Goal: Task Accomplishment & Management: Use online tool/utility

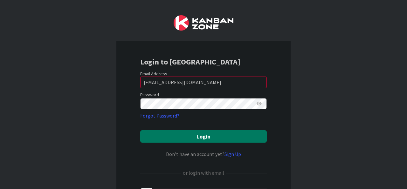
click at [175, 130] on button "Login" at bounding box center [203, 136] width 126 height 12
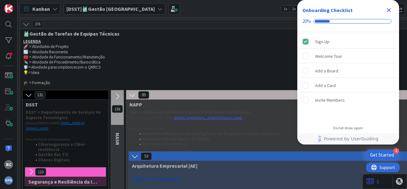
click at [391, 10] on icon "Close Checklist" at bounding box center [389, 10] width 8 height 8
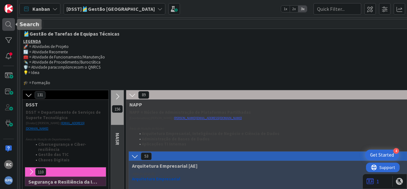
click at [10, 26] on div at bounding box center [8, 24] width 13 height 13
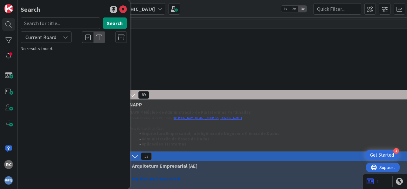
click at [61, 26] on input "text" at bounding box center [60, 22] width 79 height 11
type input "3.2.4"
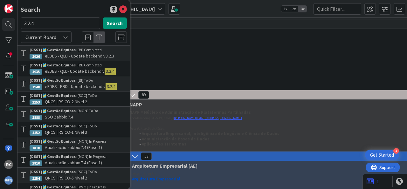
click at [81, 78] on div "[DSST]🎽Gestão Equipas › [BI] To Do" at bounding box center [78, 81] width 97 height 6
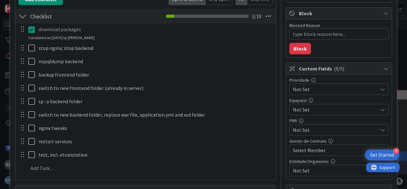
scroll to position [115, 0]
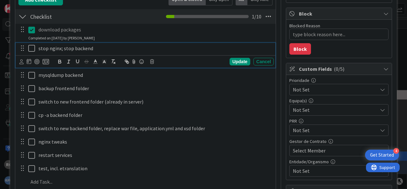
click at [32, 48] on icon at bounding box center [33, 48] width 10 height 8
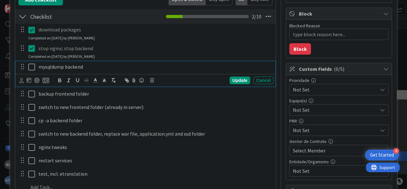
click at [32, 64] on icon at bounding box center [33, 67] width 10 height 8
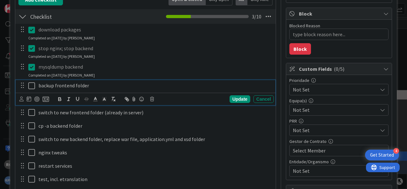
click at [31, 84] on icon at bounding box center [33, 86] width 10 height 8
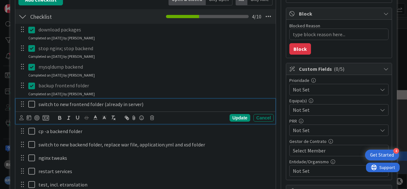
click at [30, 102] on icon at bounding box center [33, 104] width 10 height 8
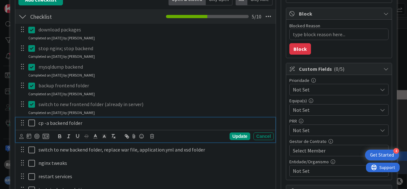
click at [32, 122] on icon at bounding box center [33, 123] width 10 height 8
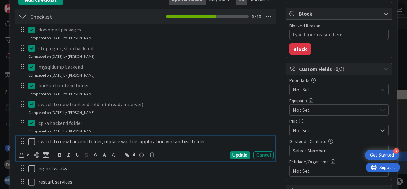
click at [32, 141] on icon at bounding box center [33, 142] width 10 height 8
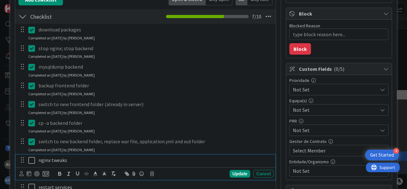
click at [31, 158] on icon at bounding box center [33, 161] width 10 height 8
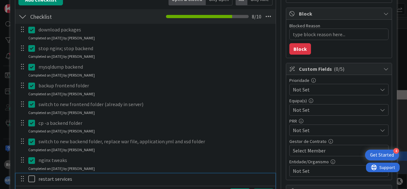
click at [31, 176] on icon at bounding box center [33, 179] width 10 height 8
type textarea "x"
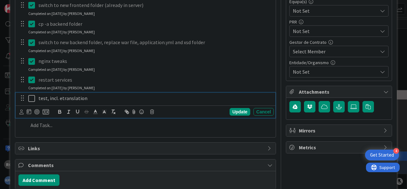
click at [31, 96] on icon at bounding box center [33, 99] width 10 height 8
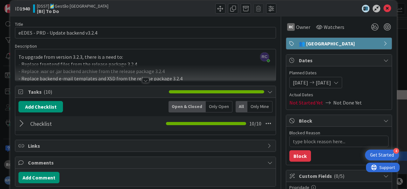
scroll to position [0, 0]
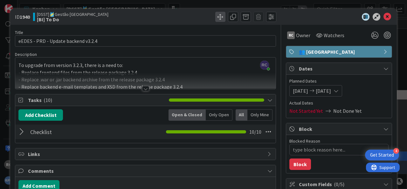
drag, startPoint x: 215, startPoint y: 17, endPoint x: 214, endPoint y: 21, distance: 3.6
click at [215, 21] on span at bounding box center [220, 17] width 10 height 10
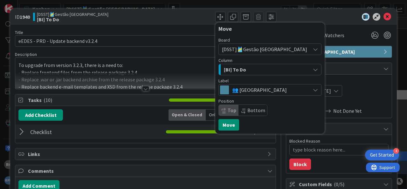
click at [248, 69] on div "[BI] To Do" at bounding box center [266, 69] width 88 height 10
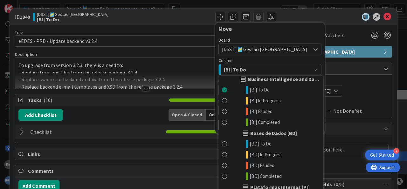
scroll to position [1118, 0]
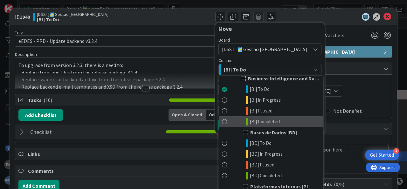
click at [222, 120] on span at bounding box center [224, 122] width 5 height 8
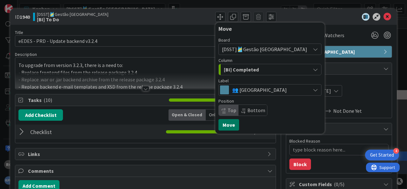
click at [224, 121] on button "Move" at bounding box center [228, 124] width 21 height 11
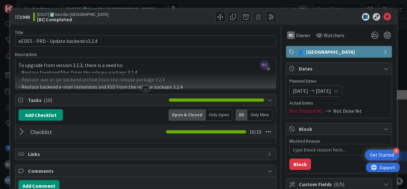
type textarea "x"
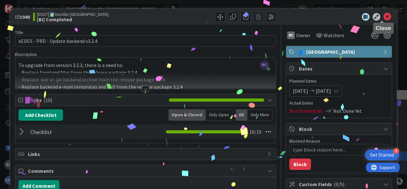
click at [383, 17] on icon at bounding box center [387, 17] width 8 height 8
